Goal: Information Seeking & Learning: Check status

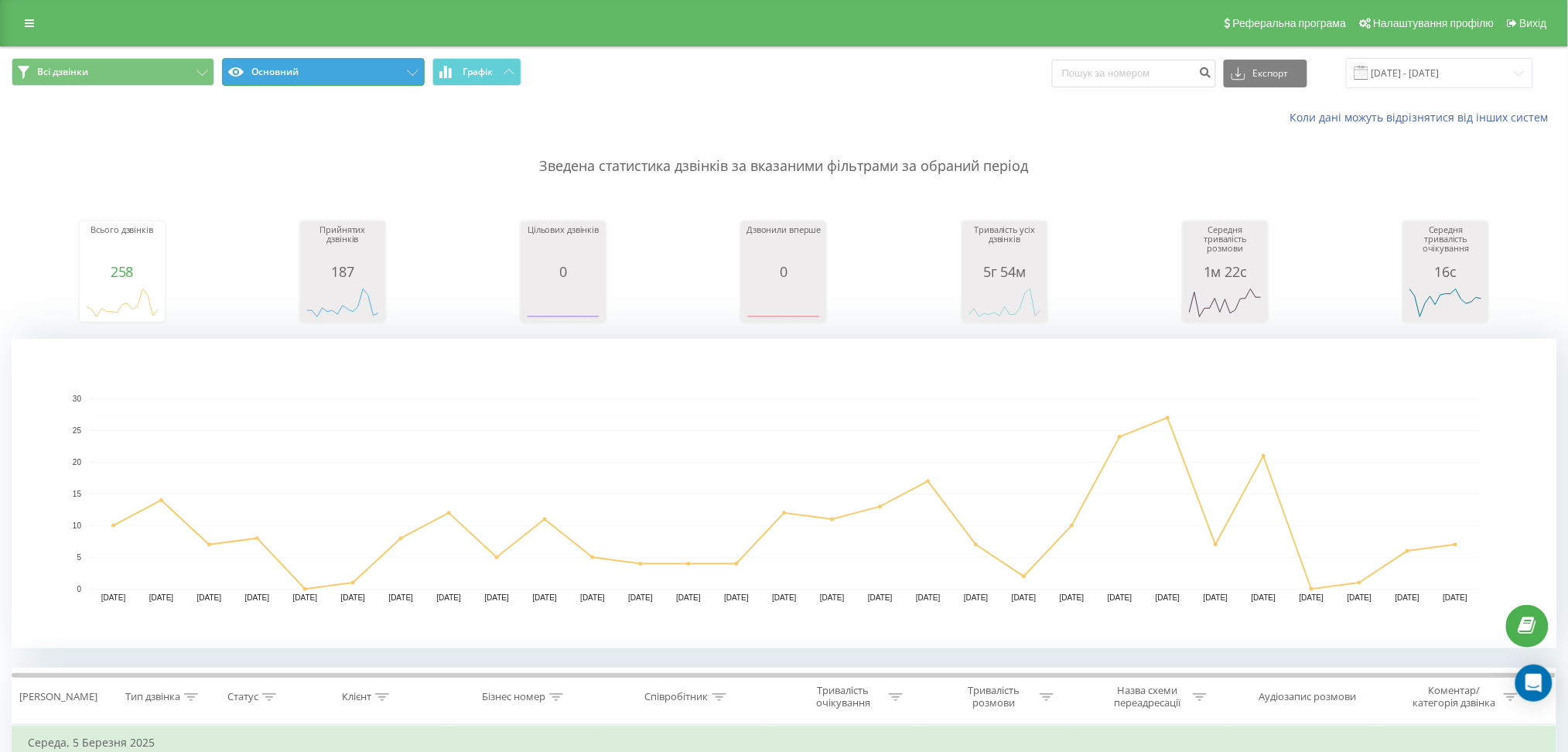
click at [395, 75] on button "Основний" at bounding box center [323, 72] width 202 height 28
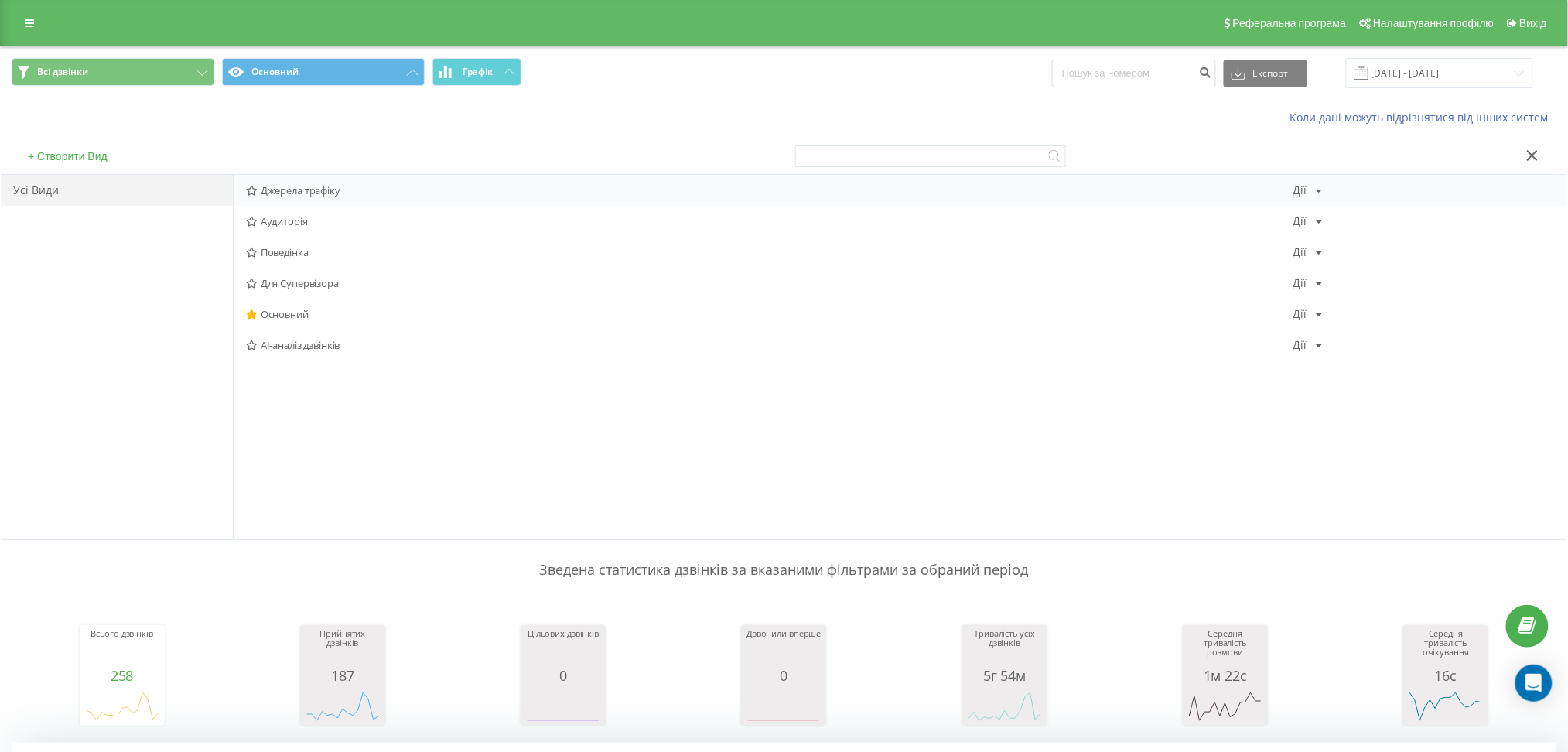
click at [313, 193] on span "Джерела трафіку" at bounding box center [769, 191] width 1047 height 11
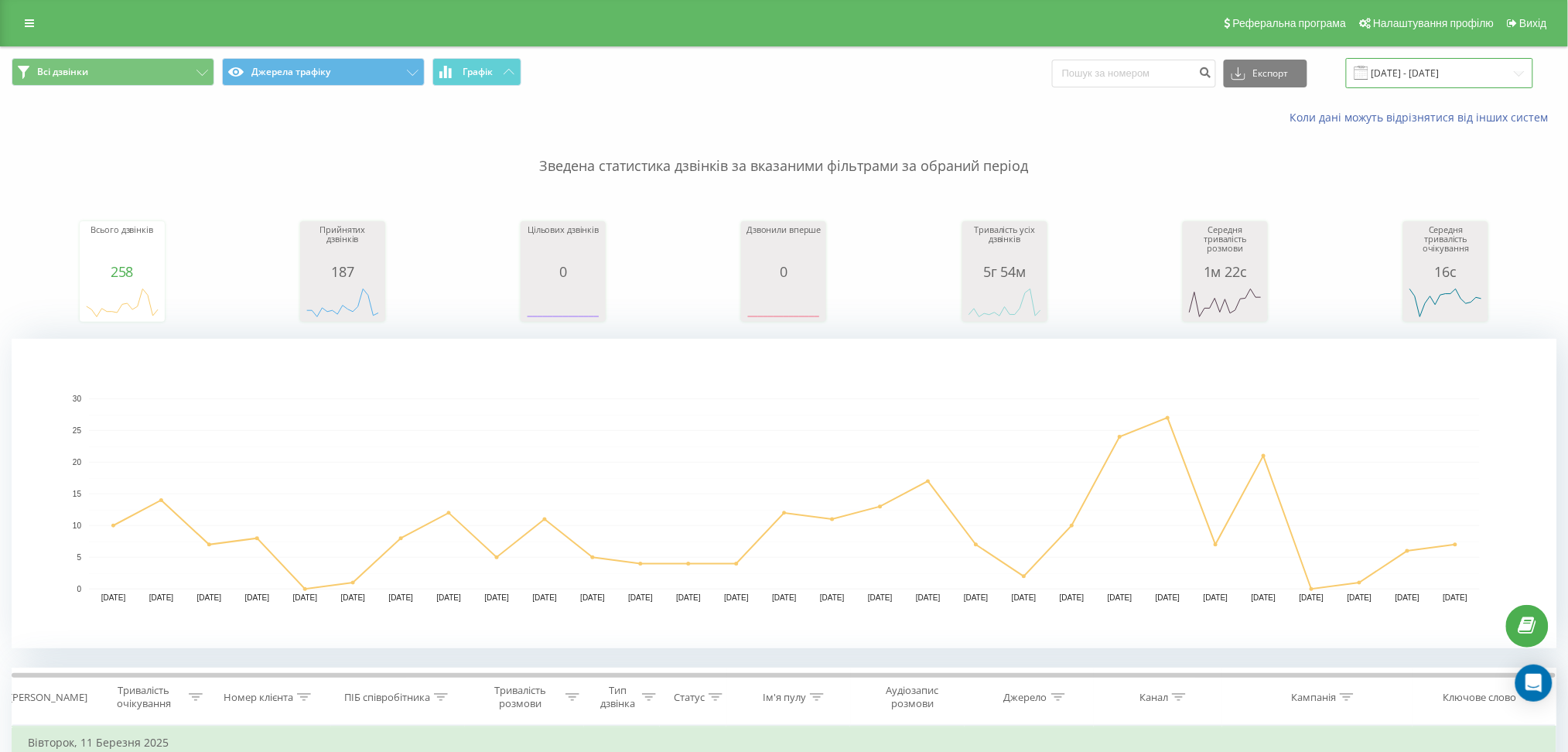
click at [1408, 87] on input "[DATE] - [DATE]" at bounding box center [1440, 73] width 187 height 30
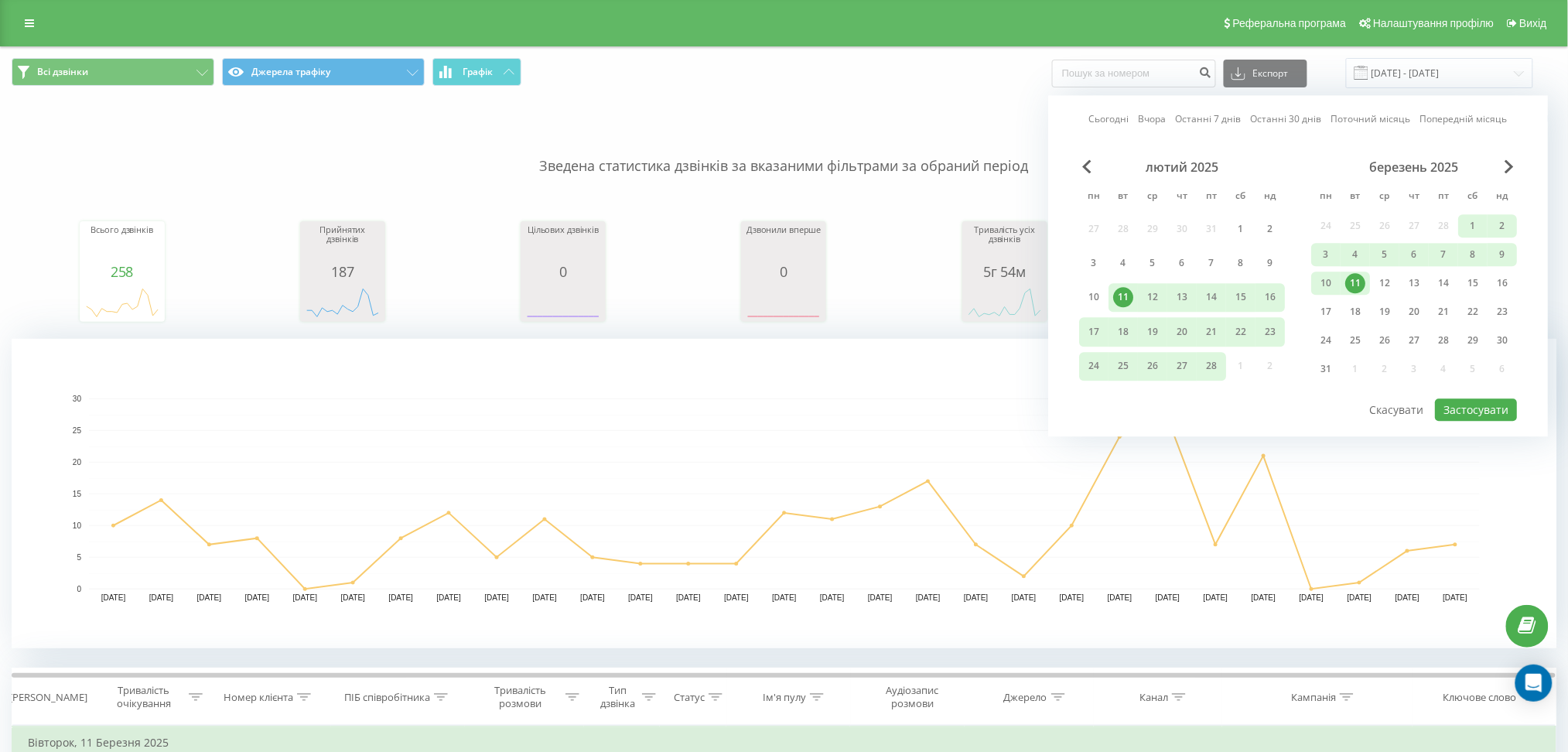
click at [1127, 119] on link "Сьогодні" at bounding box center [1109, 119] width 40 height 15
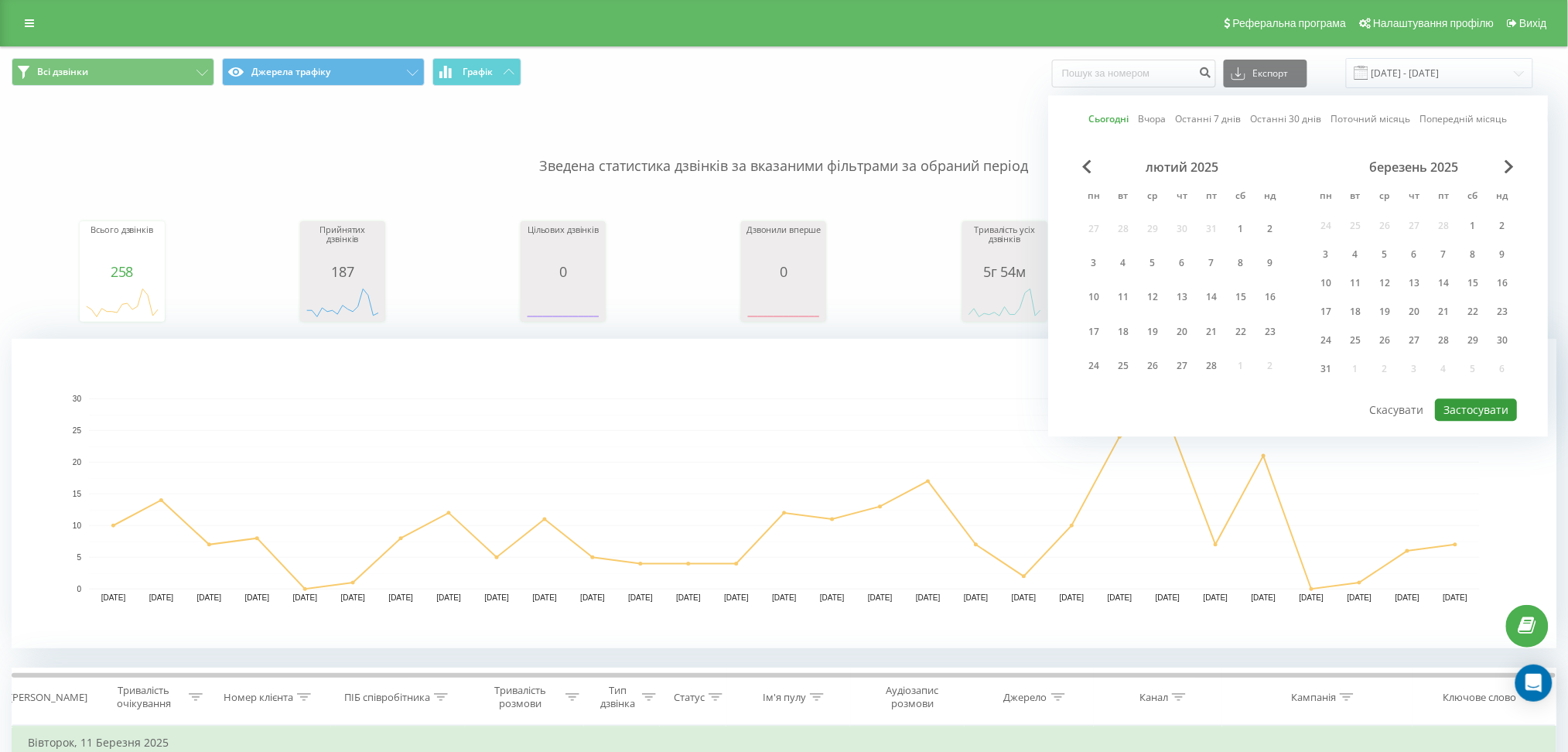
click at [1472, 400] on button "Застосувати" at bounding box center [1476, 409] width 82 height 22
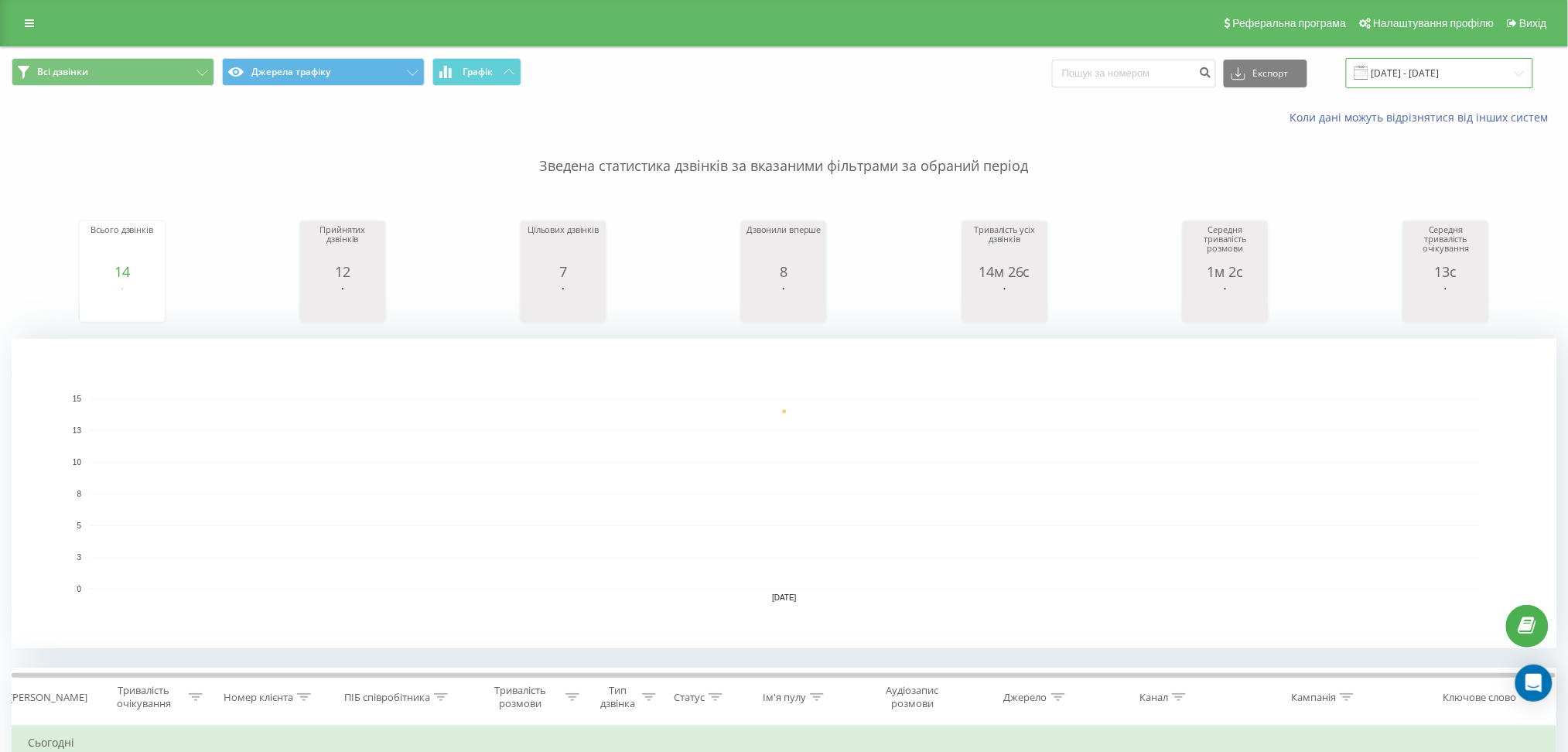
click at [1444, 65] on input "[DATE] - [DATE]" at bounding box center [1440, 73] width 187 height 30
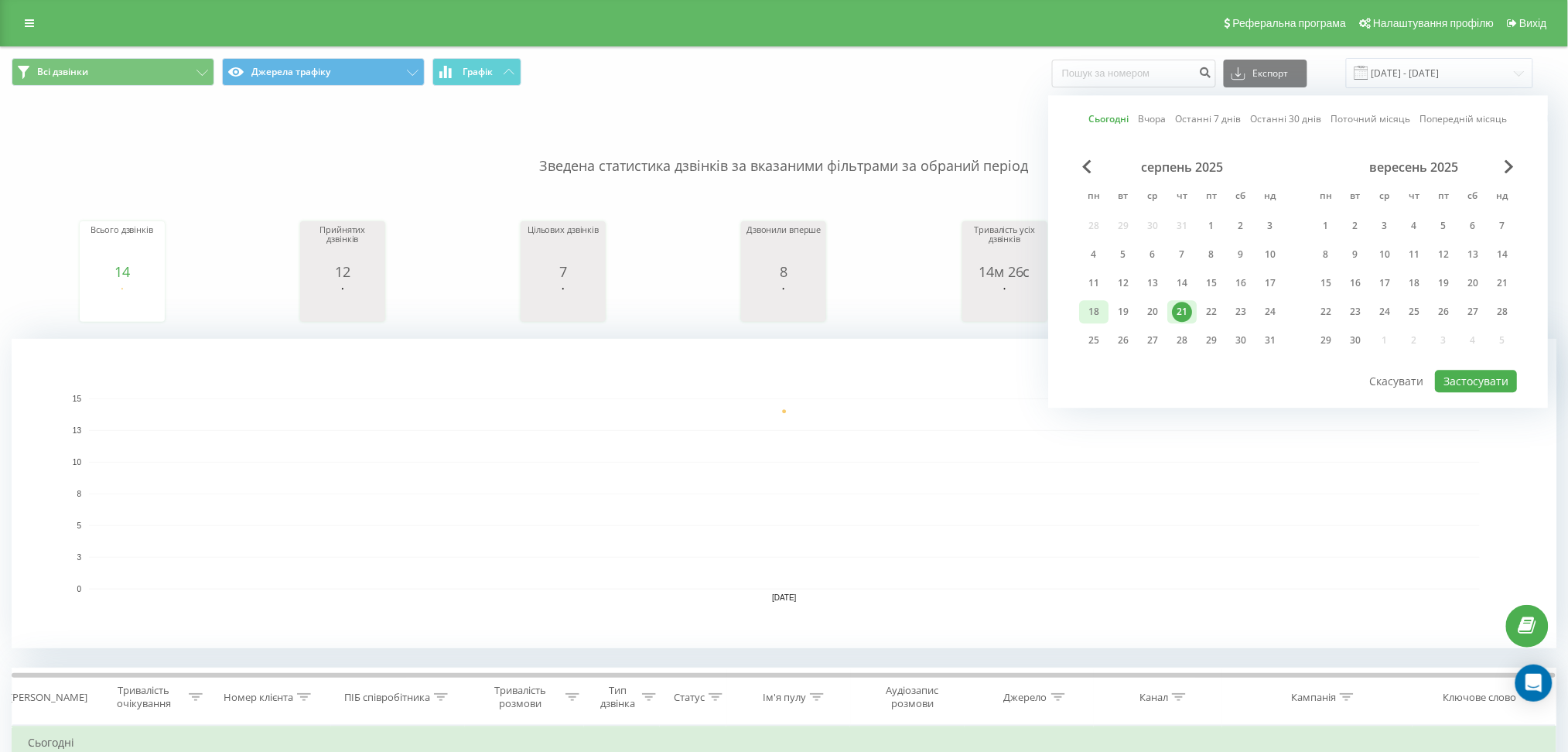
click at [1103, 309] on div "18" at bounding box center [1094, 312] width 20 height 20
click at [1184, 319] on div "21" at bounding box center [1182, 312] width 20 height 20
click at [1462, 381] on button "Застосувати" at bounding box center [1476, 381] width 82 height 22
type input "[DATE] - [DATE]"
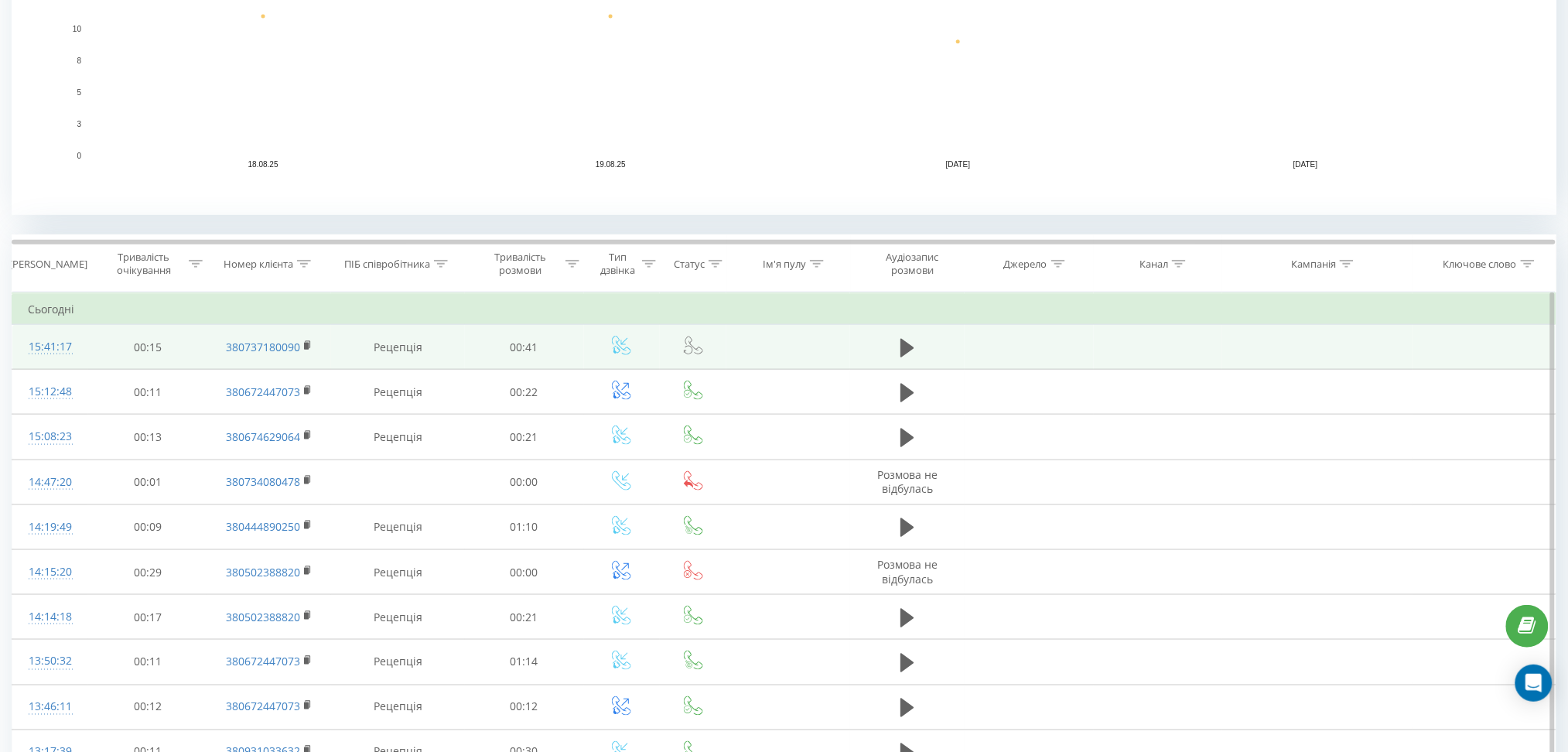
scroll to position [431, 0]
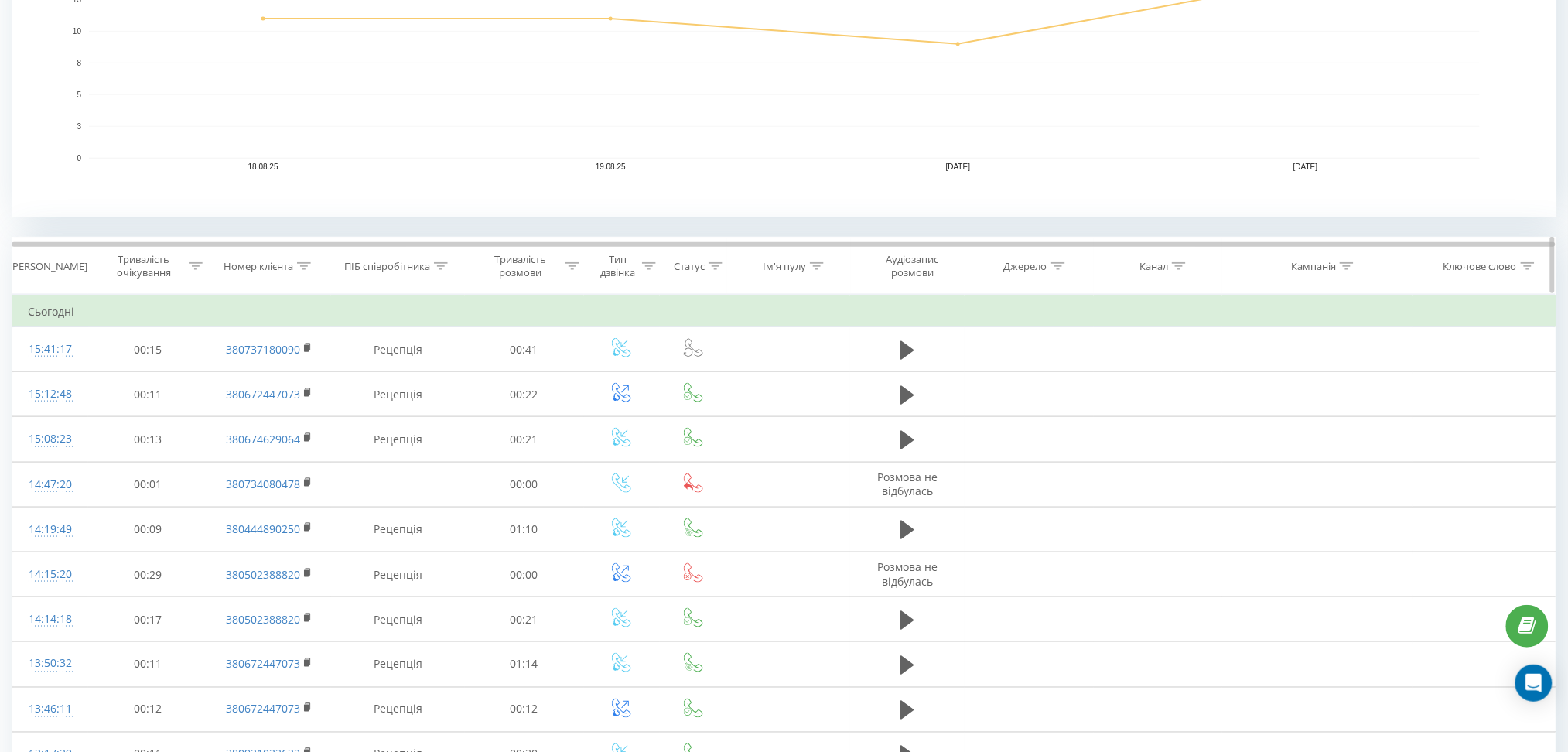
click at [1168, 268] on div "Канал" at bounding box center [1154, 266] width 28 height 13
click at [1179, 268] on icon at bounding box center [1179, 266] width 14 height 8
click at [1158, 375] on input "text" at bounding box center [1158, 377] width 136 height 27
type input "cpc"
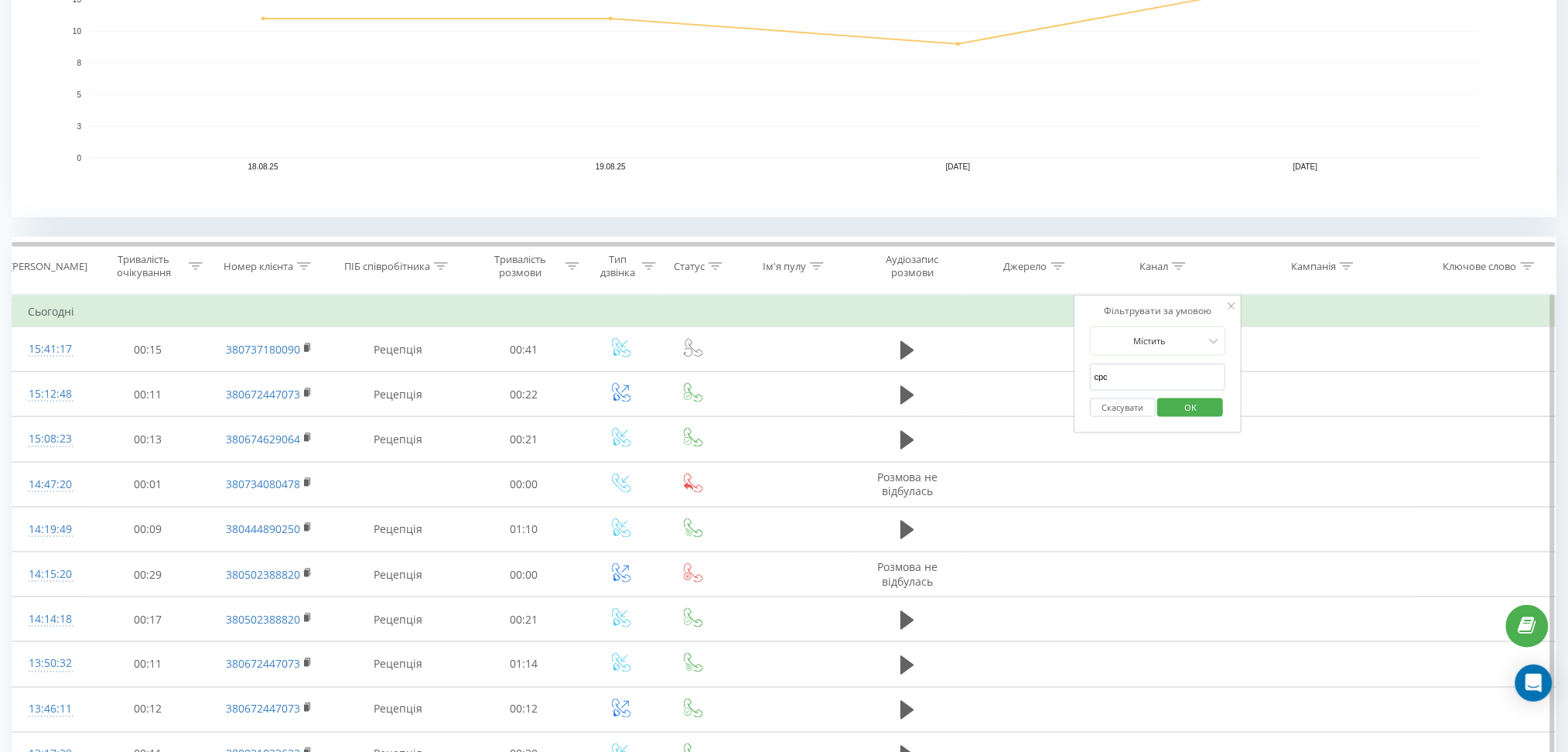
click at [1192, 406] on span "OK" at bounding box center [1190, 407] width 43 height 24
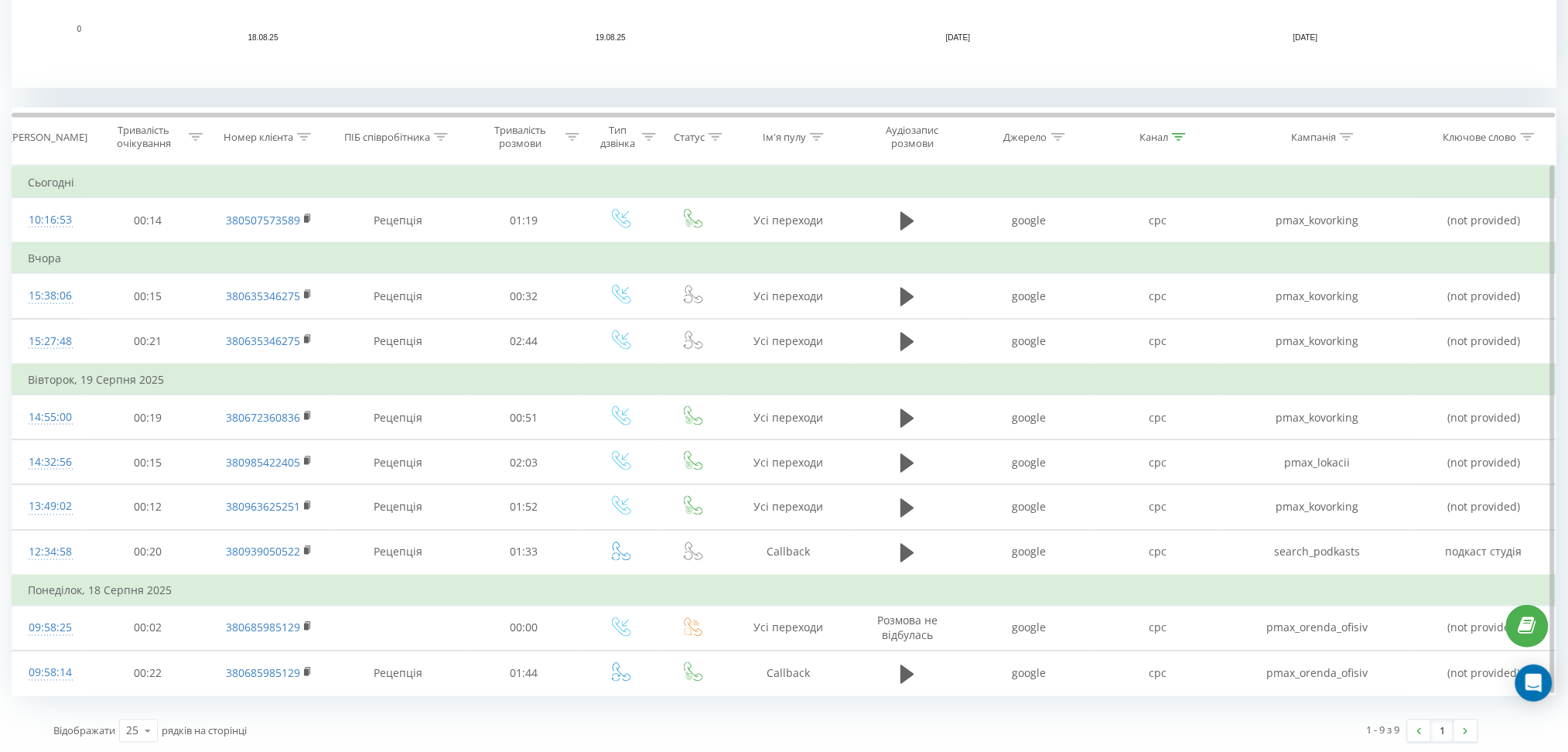
scroll to position [559, 0]
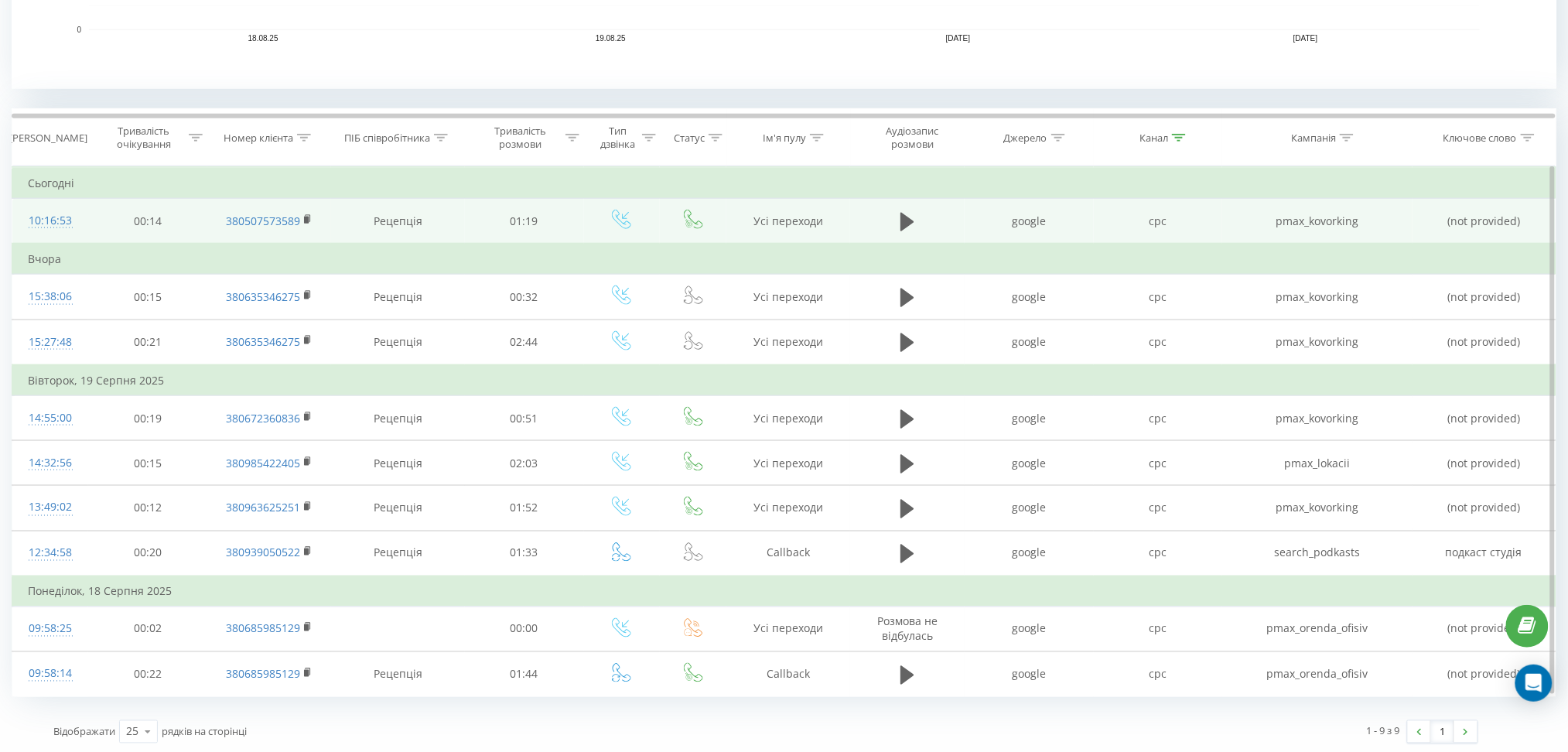
click at [892, 217] on td at bounding box center [907, 221] width 114 height 46
click at [902, 224] on icon at bounding box center [908, 221] width 14 height 19
